Goal: Complete application form: Complete application form

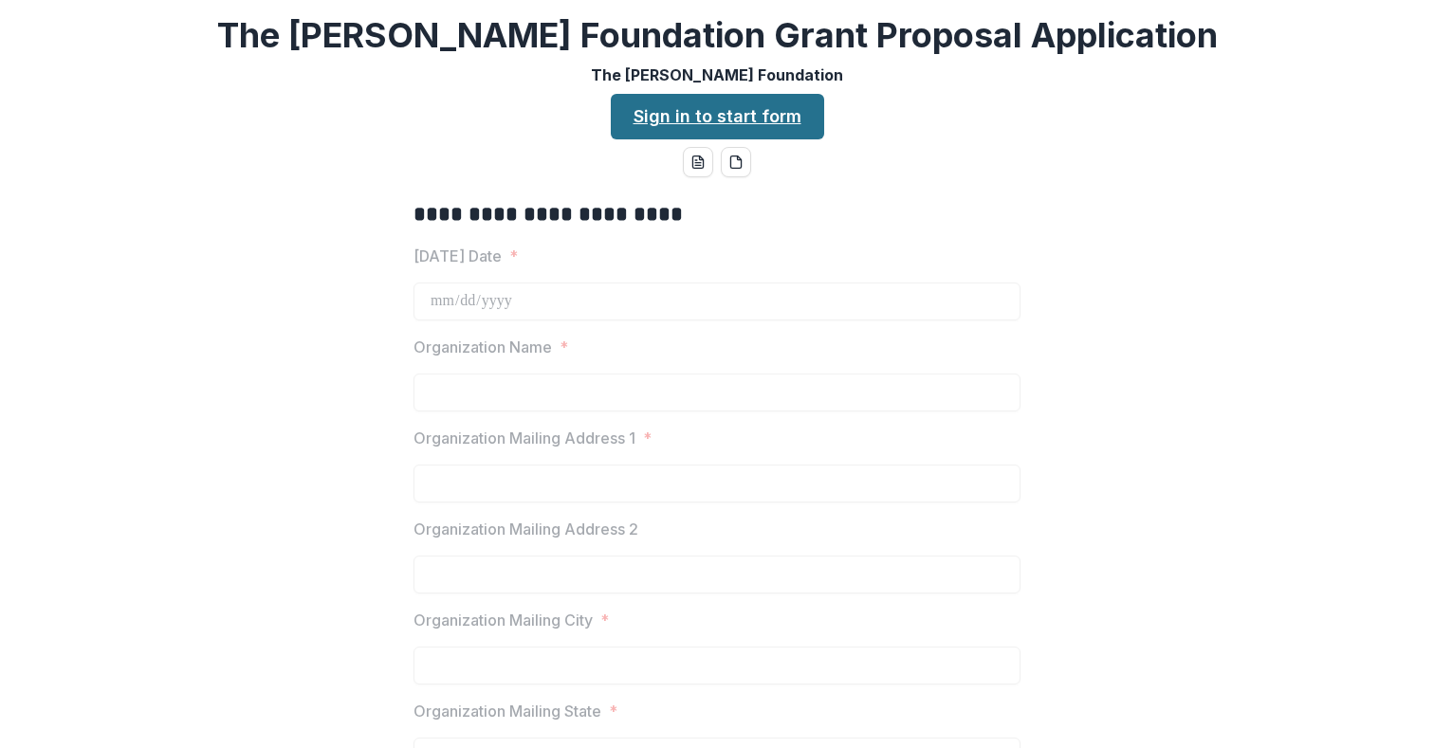
click at [737, 130] on link "Sign in to start form" at bounding box center [717, 117] width 213 height 46
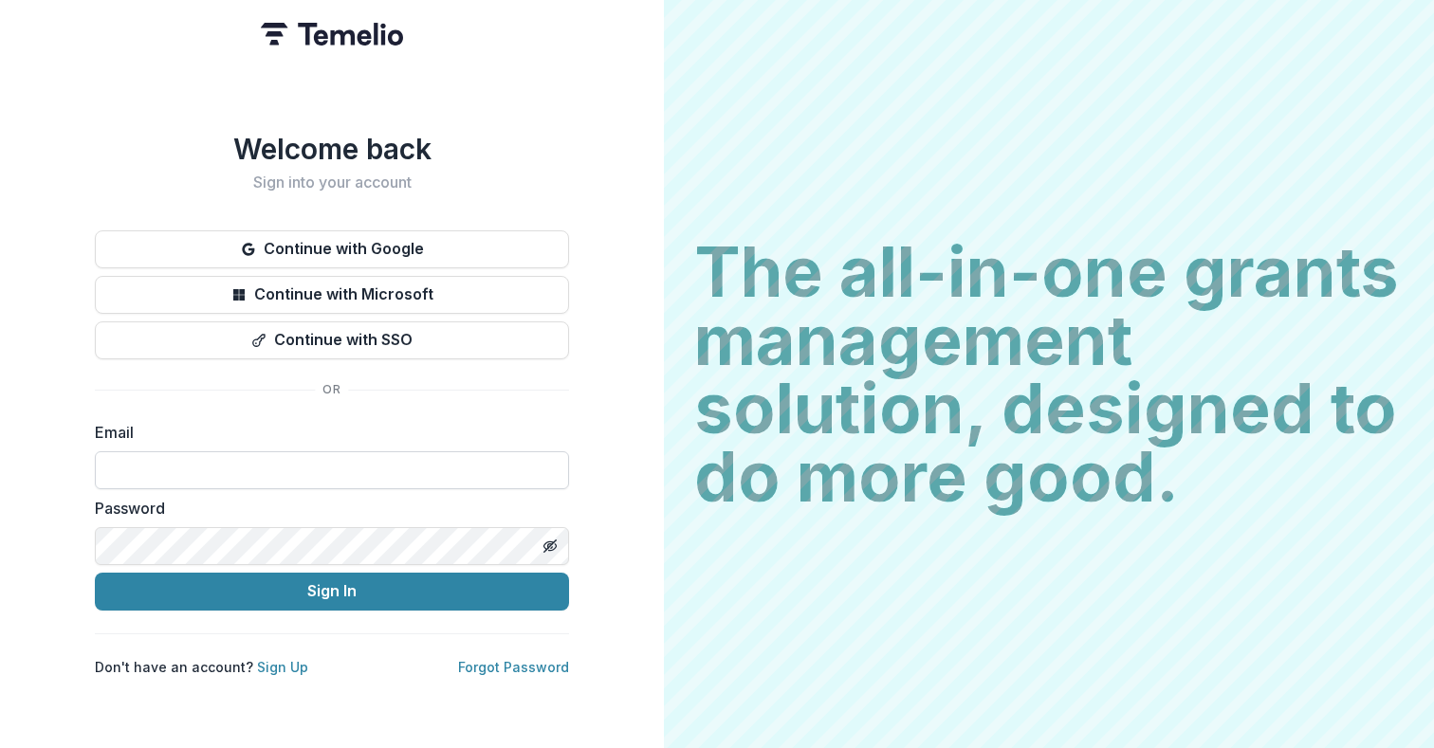
click at [341, 478] on input at bounding box center [332, 471] width 474 height 38
type input "**********"
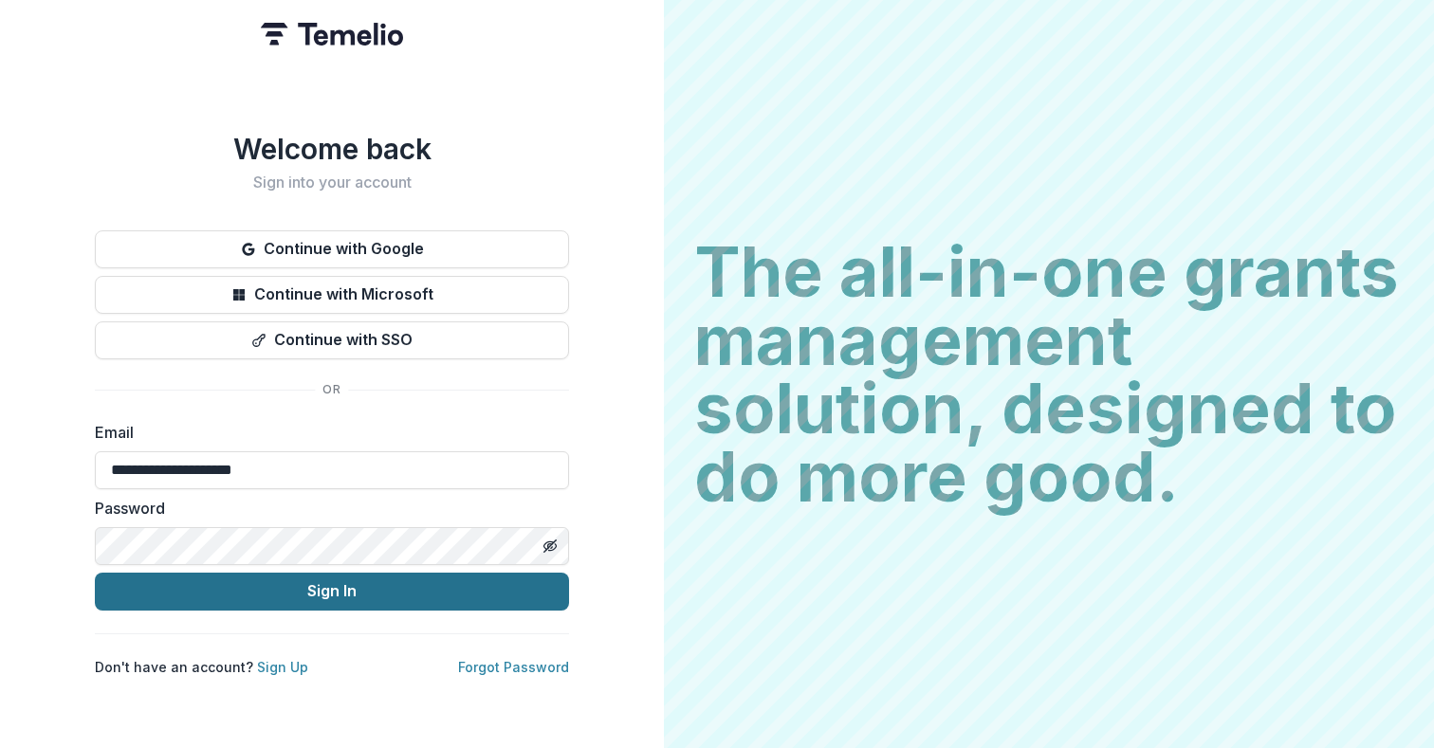
click at [317, 581] on button "Sign In" at bounding box center [332, 592] width 474 height 38
